Goal: Task Accomplishment & Management: Use online tool/utility

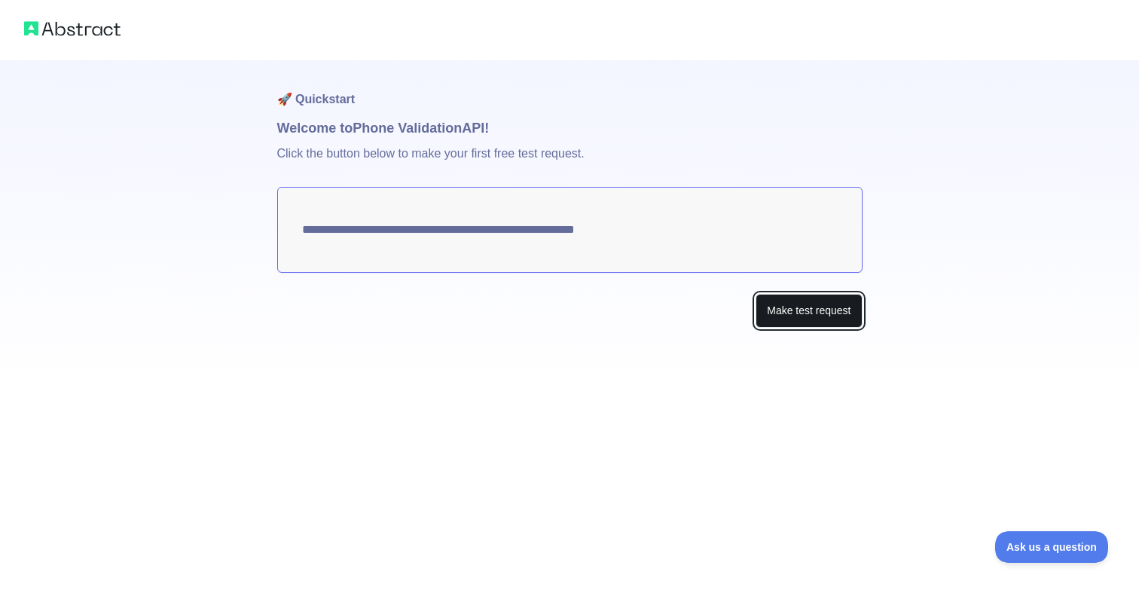
click at [778, 311] on button "Make test request" at bounding box center [809, 311] width 106 height 34
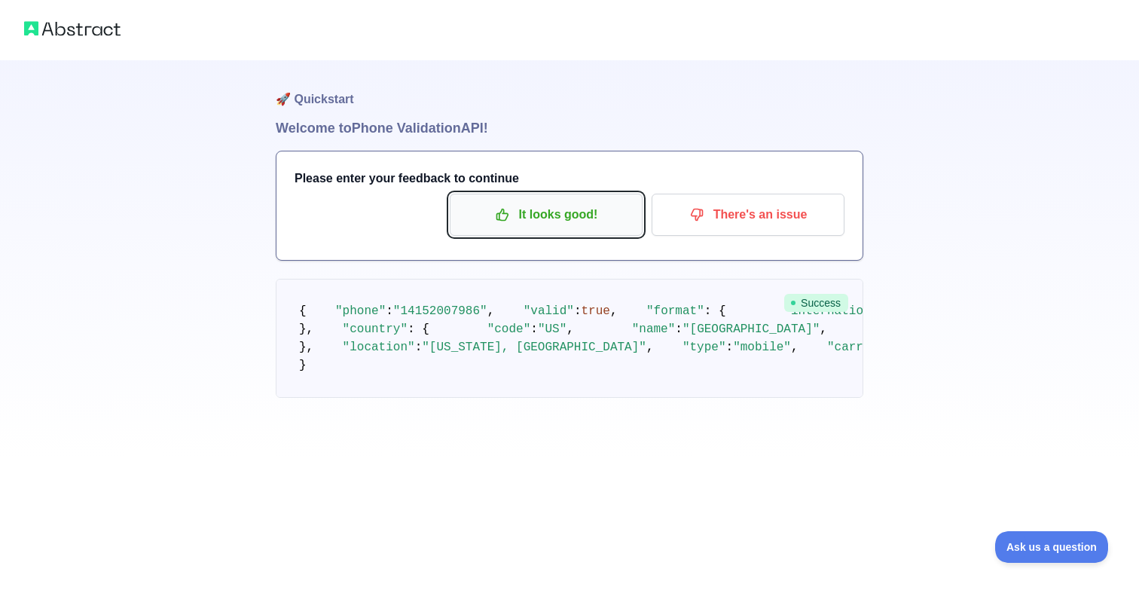
click at [567, 230] on button "It looks good!" at bounding box center [546, 215] width 193 height 42
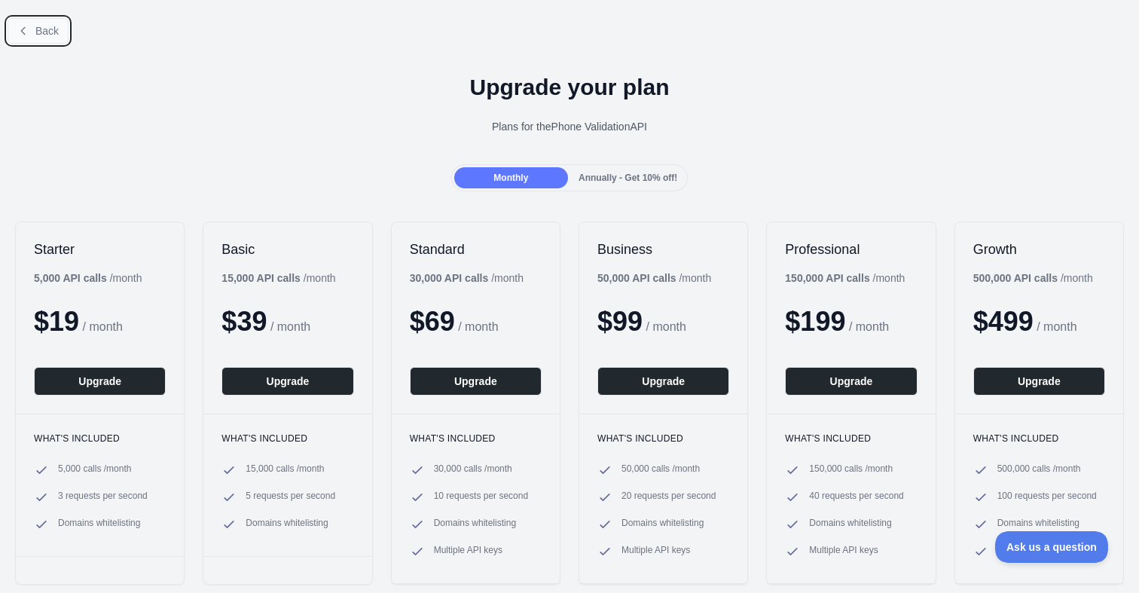
click at [54, 35] on span "Back" at bounding box center [46, 31] width 23 height 12
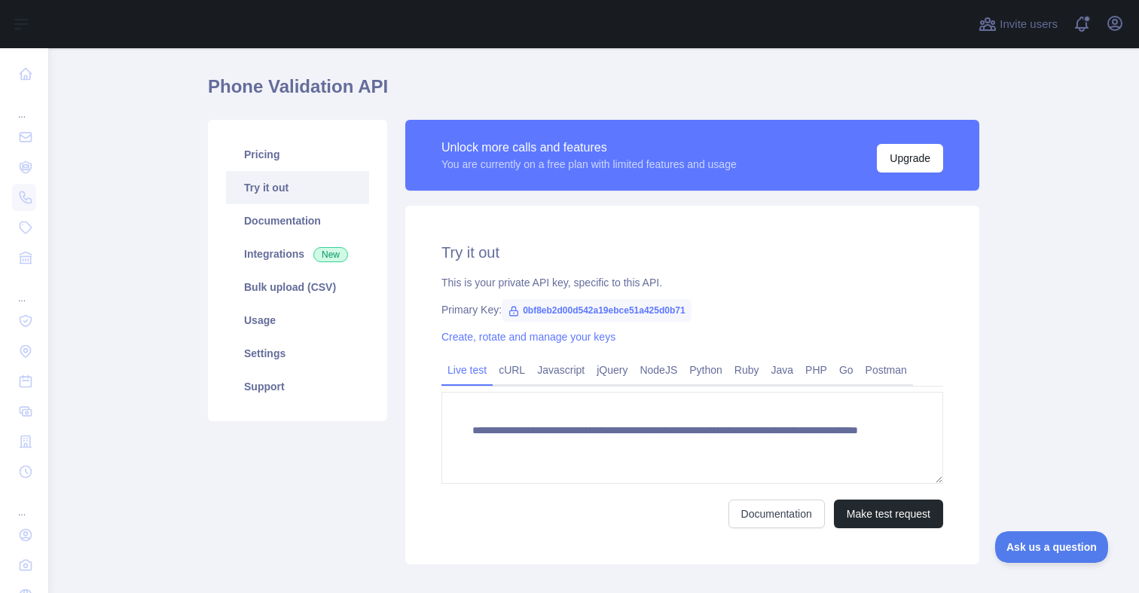
scroll to position [64, 0]
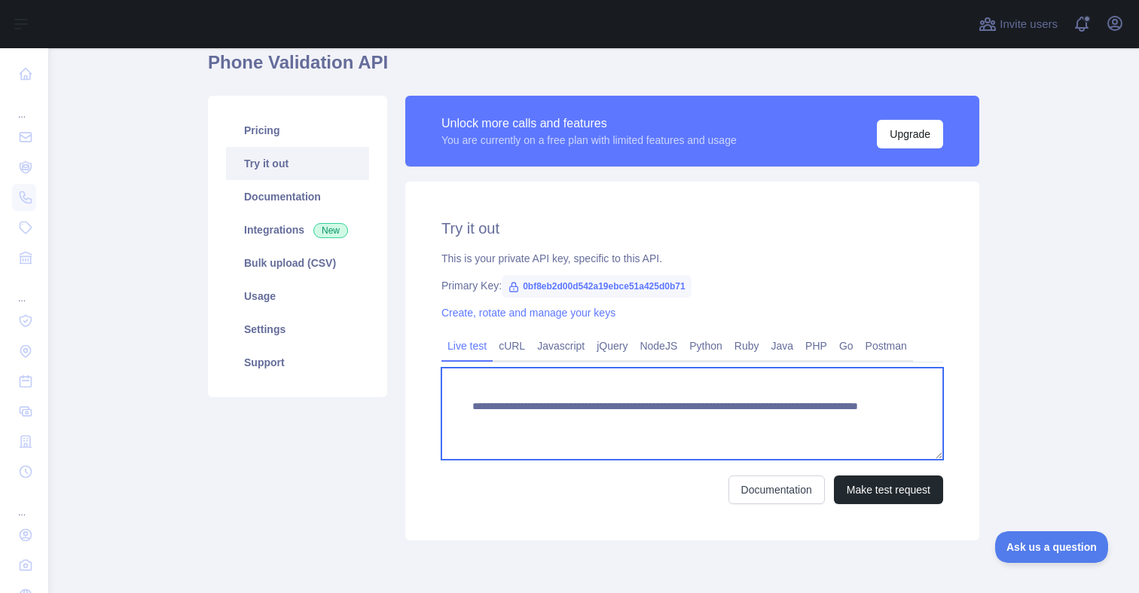
drag, startPoint x: 466, startPoint y: 402, endPoint x: 863, endPoint y: 425, distance: 397.8
click at [864, 425] on textarea "**********" at bounding box center [693, 414] width 502 height 92
